Goal: Task Accomplishment & Management: Manage account settings

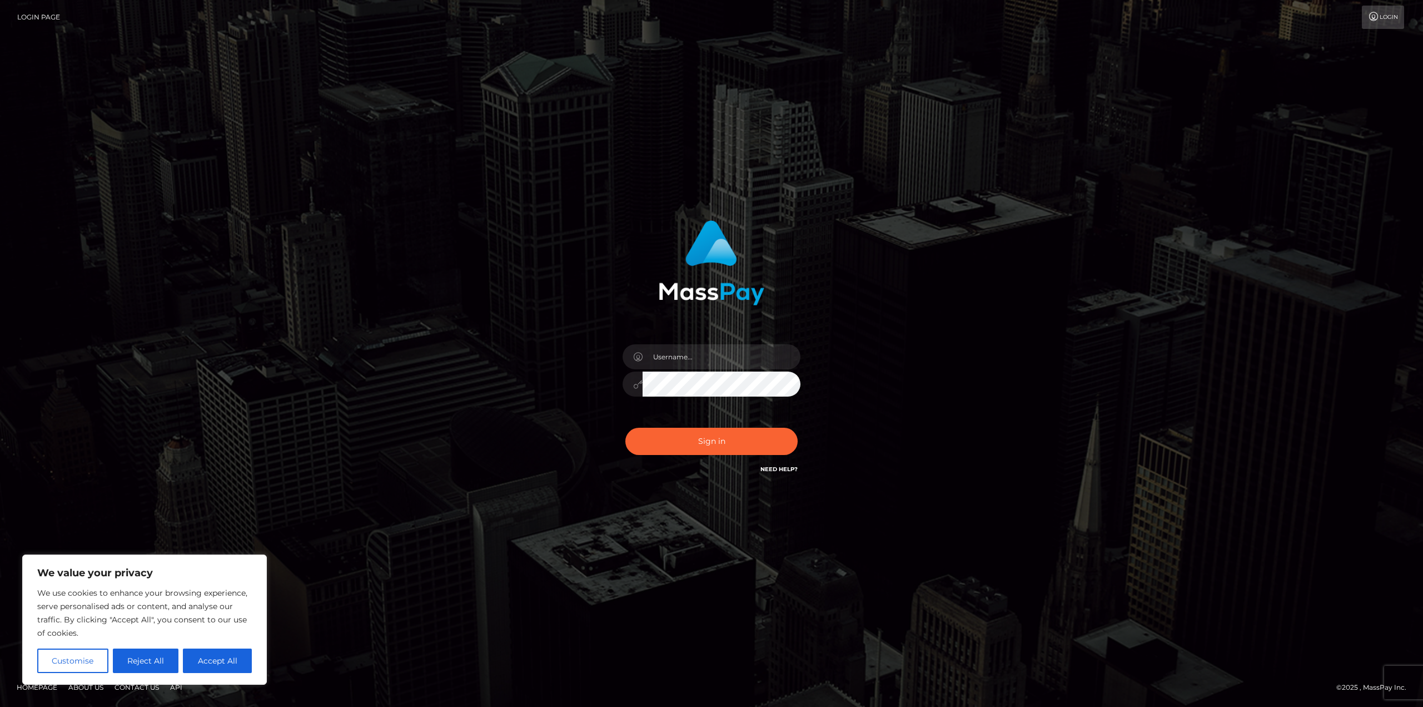
click at [916, 394] on div "Sign in" at bounding box center [712, 353] width 634 height 283
click at [752, 357] on input "text" at bounding box center [722, 356] width 158 height 25
paste input "Tilly.shygirl@outlook.com"
type input "Tilly.shygirl@outlook.com"
click at [726, 440] on button "Sign in" at bounding box center [712, 441] width 172 height 27
